Goal: Information Seeking & Learning: Learn about a topic

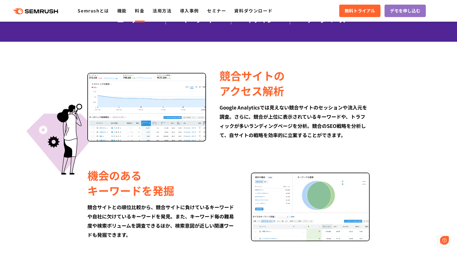
click at [138, 10] on link "料金" at bounding box center [140, 10] width 10 height 7
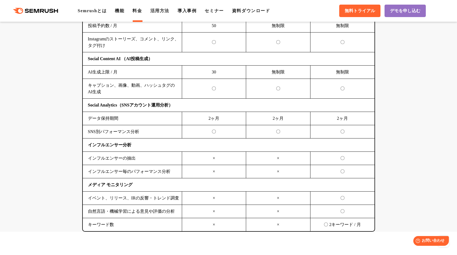
scroll to position [1276, 0]
